Goal: Task Accomplishment & Management: Manage account settings

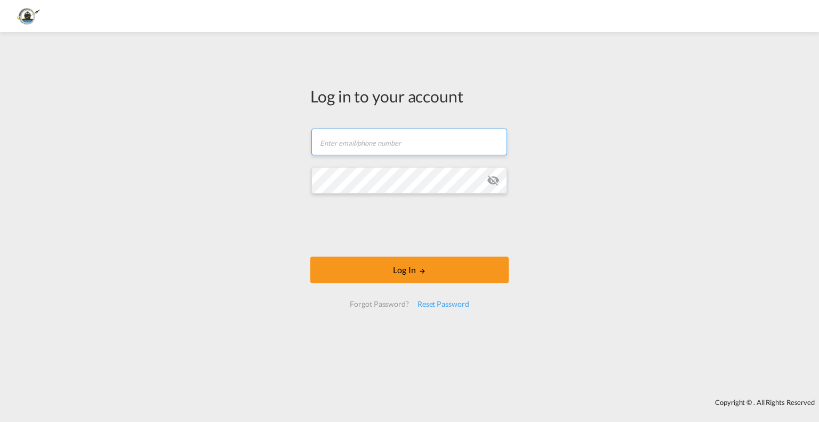
click at [380, 147] on input "text" at bounding box center [410, 142] width 196 height 27
type input "[EMAIL_ADDRESS][DOMAIN_NAME]"
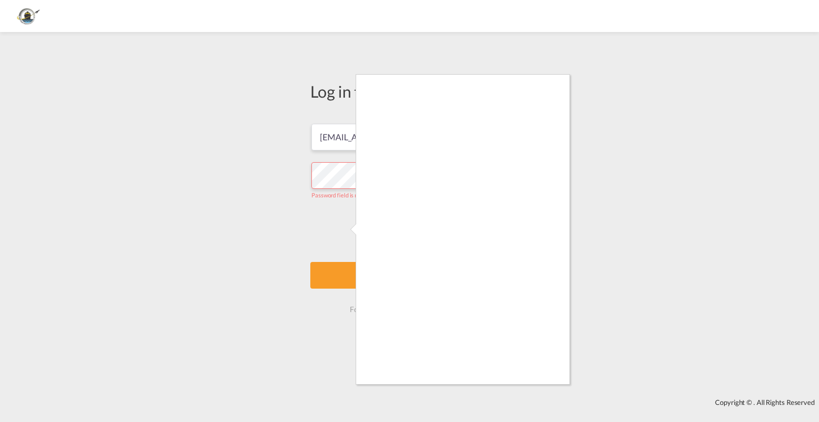
click at [746, 188] on div at bounding box center [409, 211] width 819 height 422
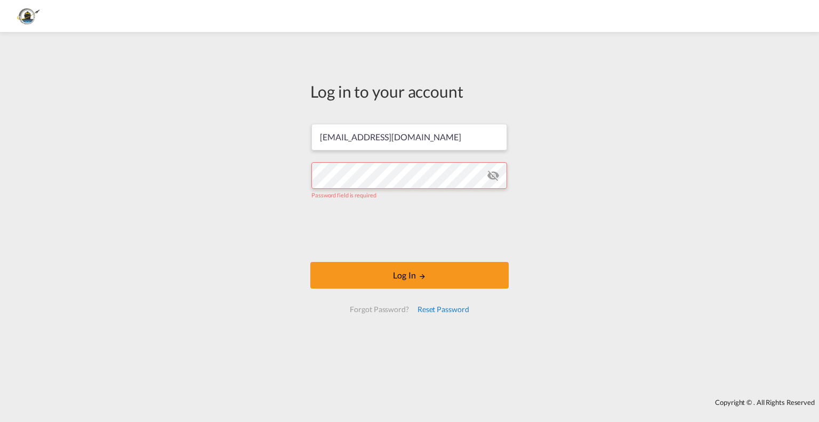
click at [431, 309] on div "Reset Password" at bounding box center [443, 309] width 60 height 19
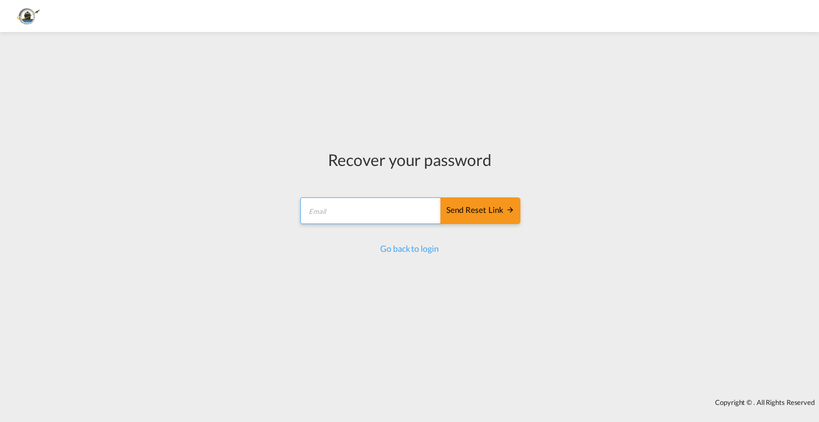
click at [375, 209] on input "email" at bounding box center [370, 210] width 141 height 27
type input "[EMAIL_ADDRESS][DOMAIN_NAME]"
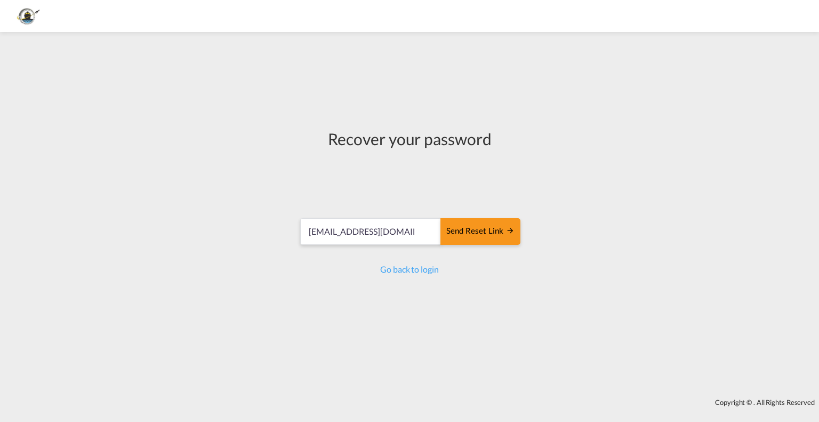
click at [461, 212] on form "[EMAIL_ADDRESS][DOMAIN_NAME] Send reset link Send reset link" at bounding box center [410, 233] width 222 height 51
click at [490, 232] on div "Send reset link" at bounding box center [481, 231] width 68 height 12
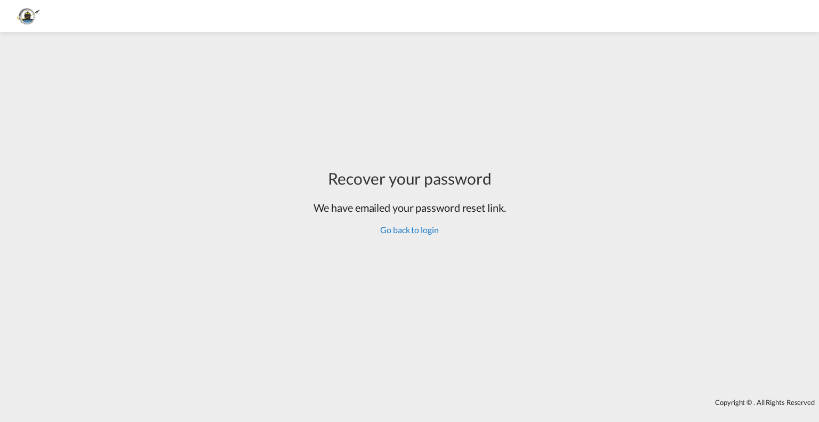
click at [420, 232] on link "Go back to login" at bounding box center [409, 230] width 58 height 10
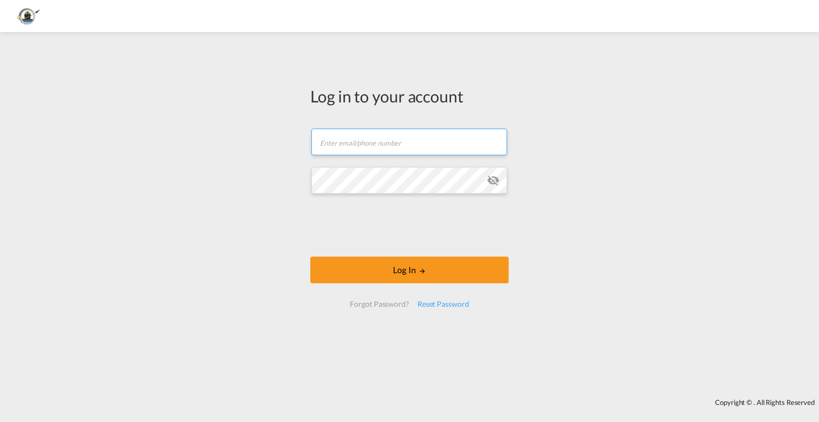
click at [444, 152] on input "text" at bounding box center [410, 142] width 196 height 27
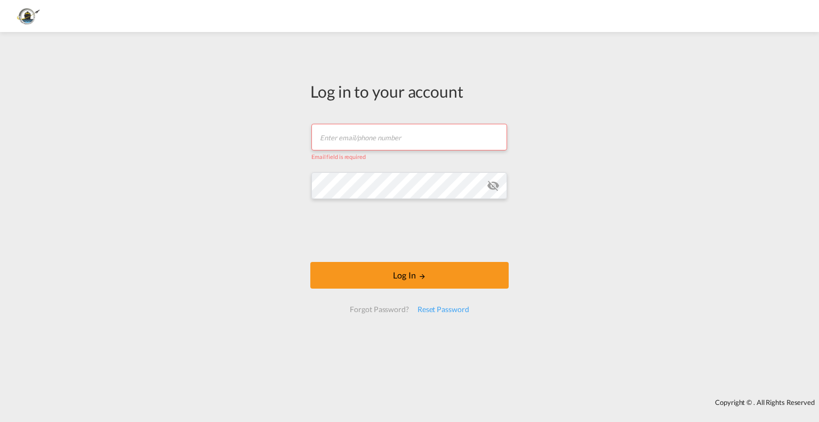
click at [634, 157] on div "Log in to your account Email field is required Password field is required Log I…" at bounding box center [409, 215] width 819 height 356
